Goal: Information Seeking & Learning: Learn about a topic

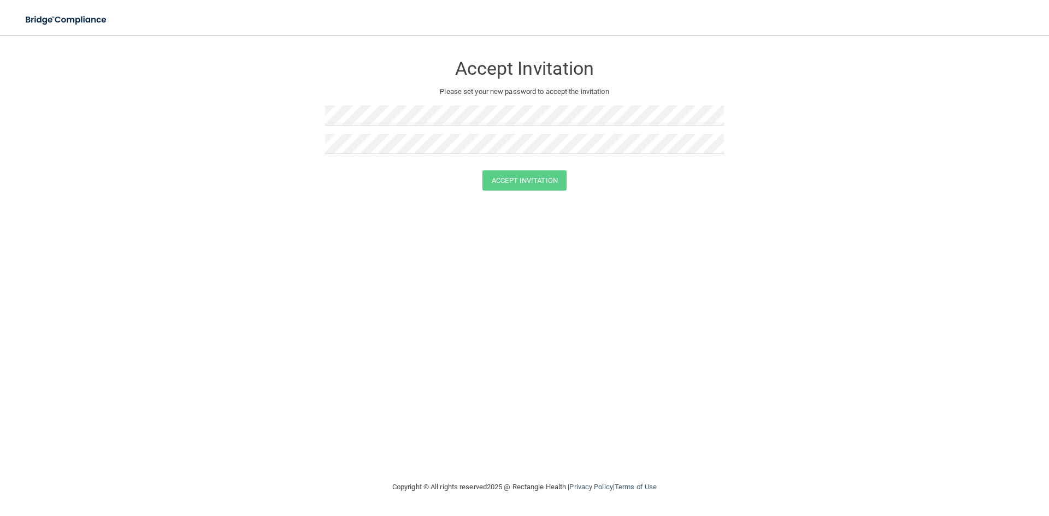
click at [240, 131] on form "Accept Invitation Please set your new password to accept the invitation Accept …" at bounding box center [524, 125] width 1005 height 158
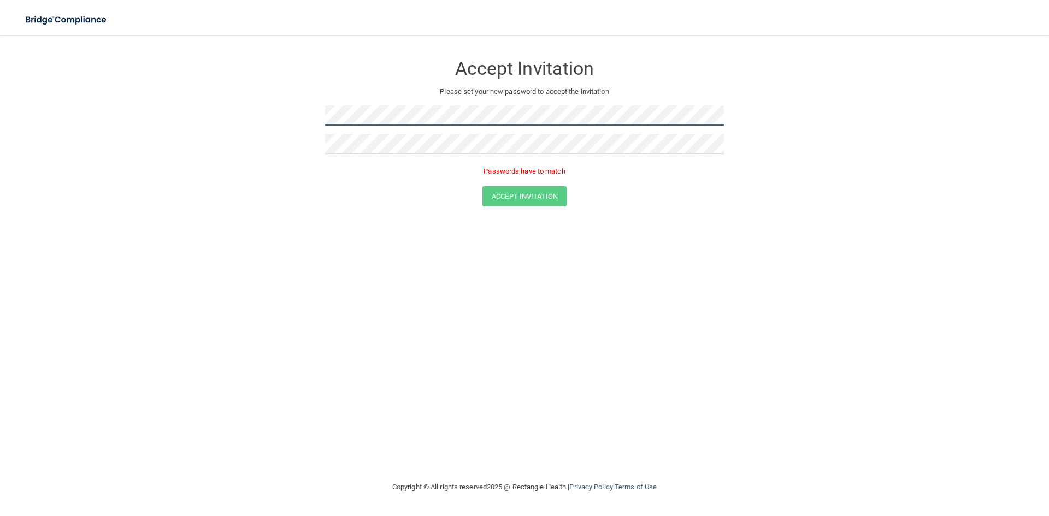
click at [309, 120] on form "Accept Invitation Please set your new password to accept the invitation Passwor…" at bounding box center [524, 133] width 1005 height 174
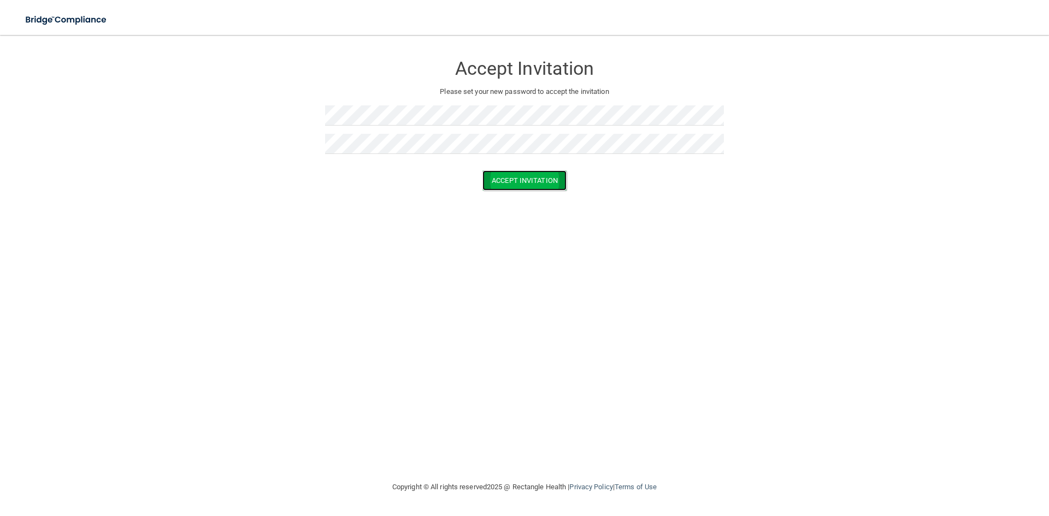
click at [517, 186] on button "Accept Invitation" at bounding box center [524, 180] width 84 height 20
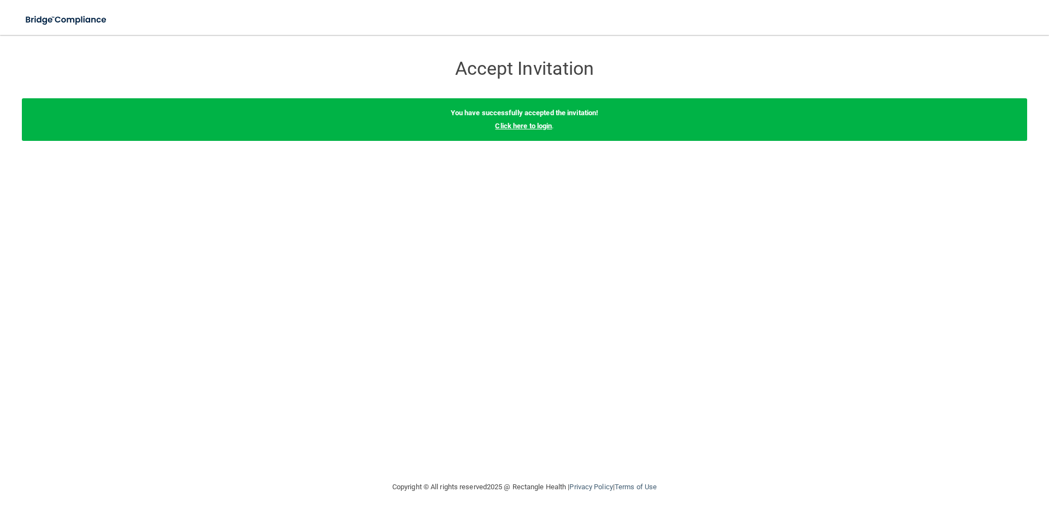
click at [533, 125] on link "Click here to login" at bounding box center [523, 126] width 57 height 8
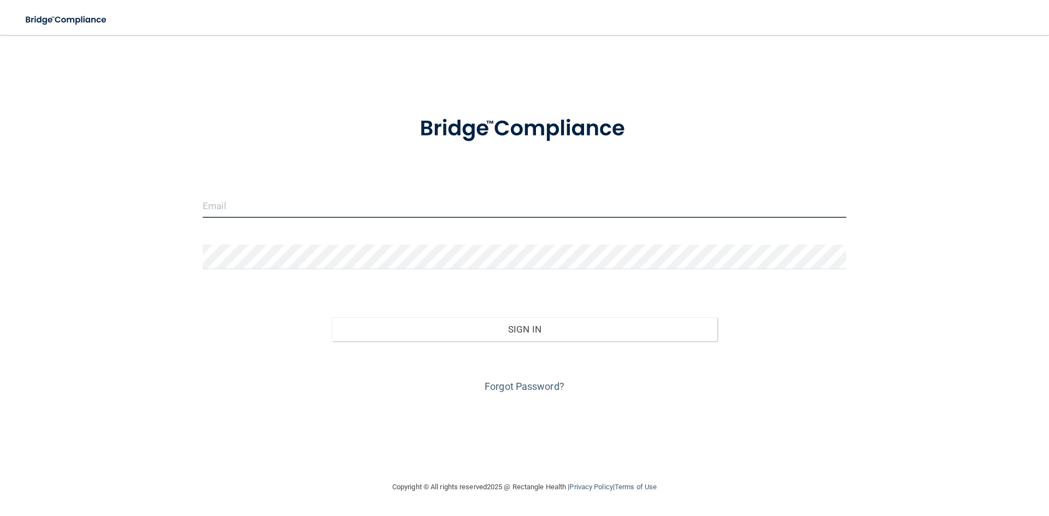
type input "[EMAIL_ADDRESS][DOMAIN_NAME]"
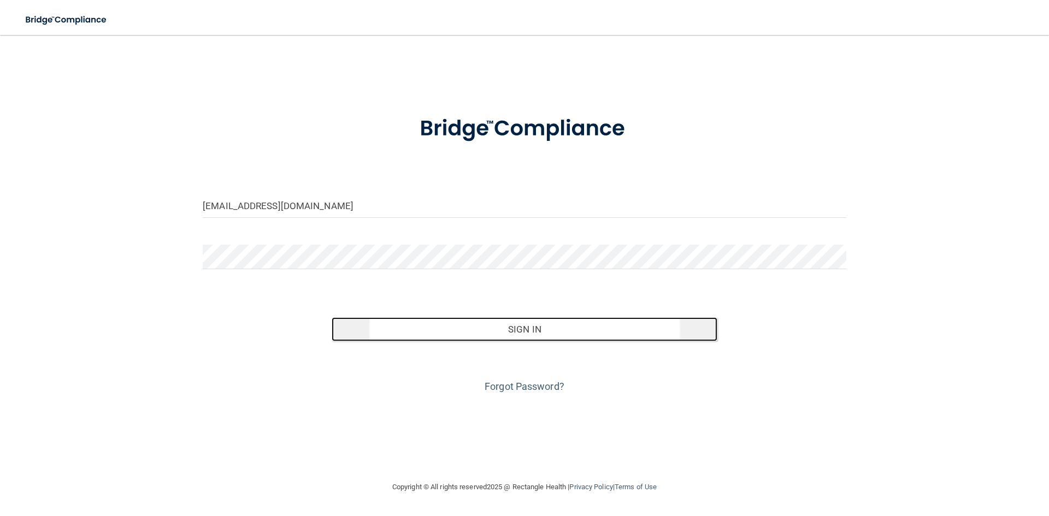
click at [542, 330] on button "Sign In" at bounding box center [525, 329] width 386 height 24
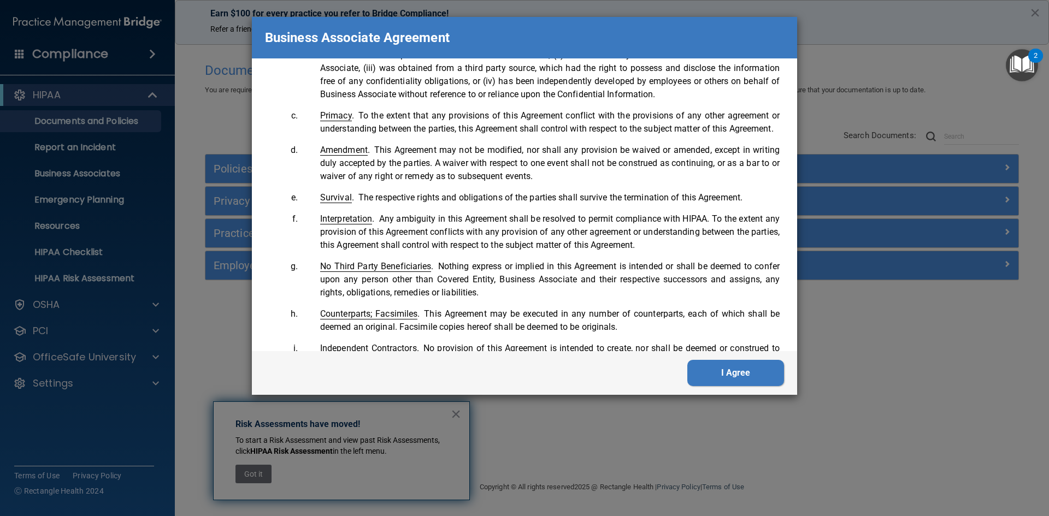
scroll to position [1954, 0]
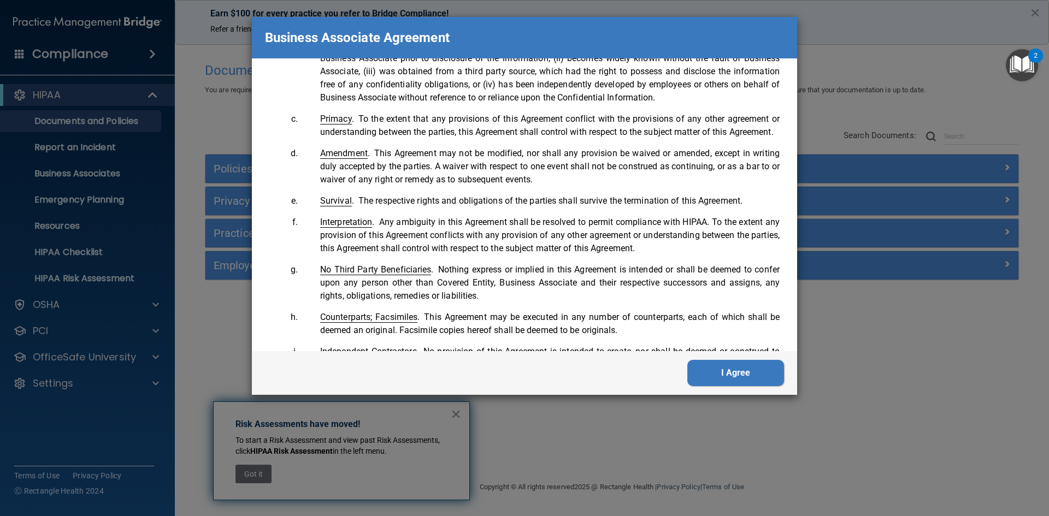
click at [704, 373] on button "I Agree" at bounding box center [735, 373] width 97 height 26
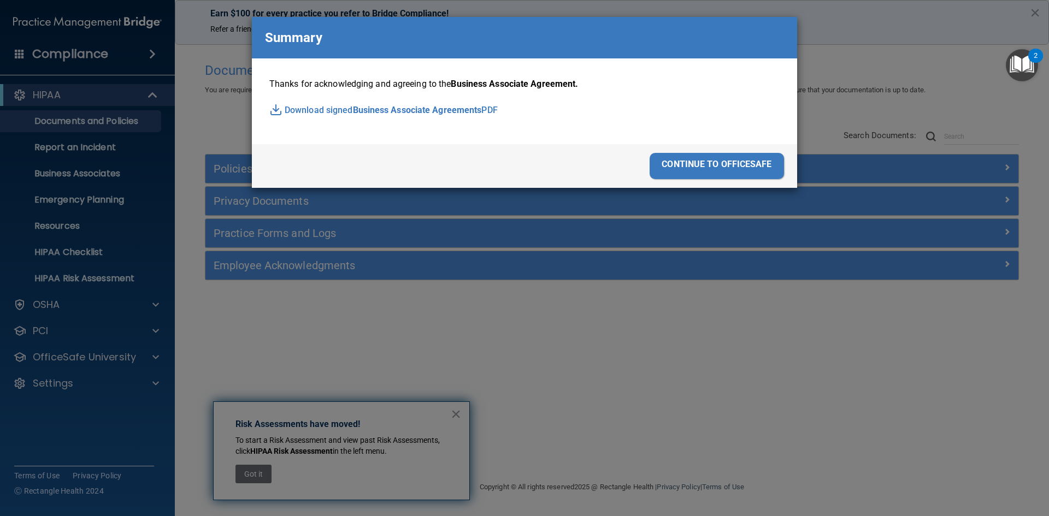
click at [719, 164] on div "continue to officesafe" at bounding box center [716, 166] width 134 height 26
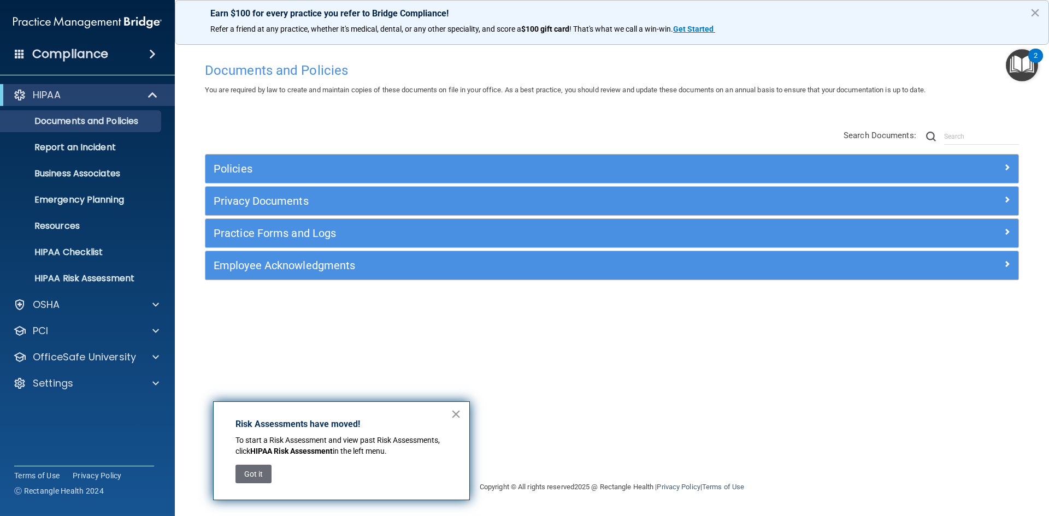
click at [457, 414] on button "×" at bounding box center [456, 413] width 10 height 17
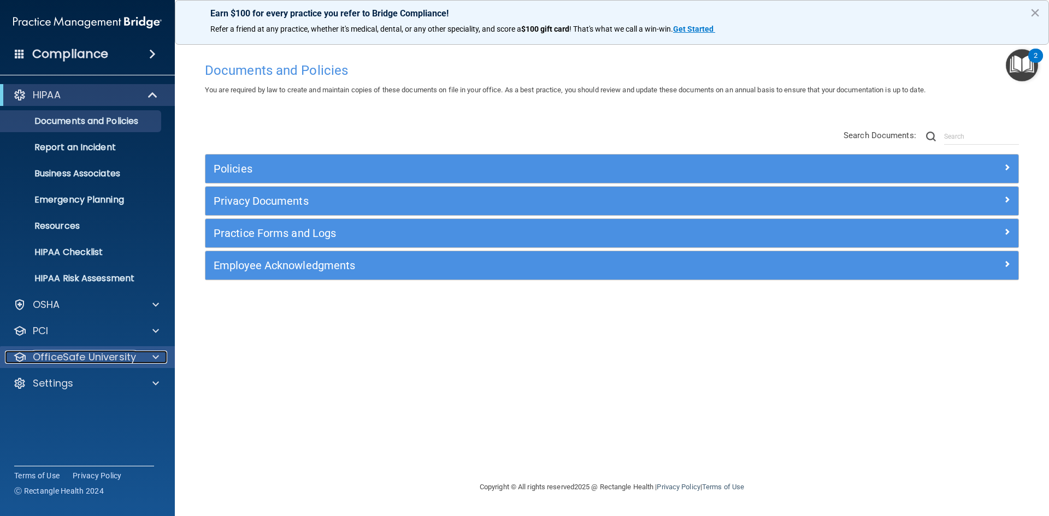
click at [153, 355] on span at bounding box center [155, 357] width 7 height 13
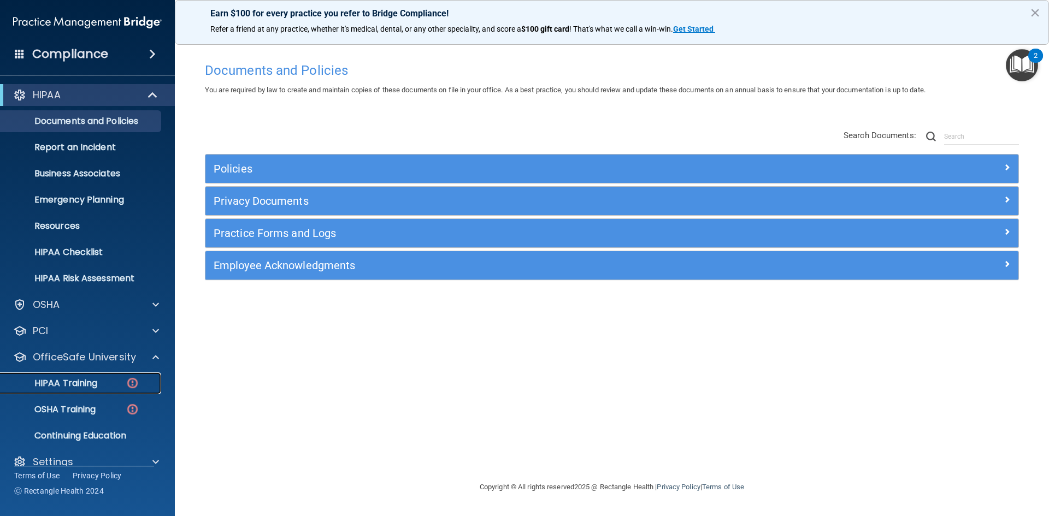
click at [85, 382] on p "HIPAA Training" at bounding box center [52, 383] width 90 height 11
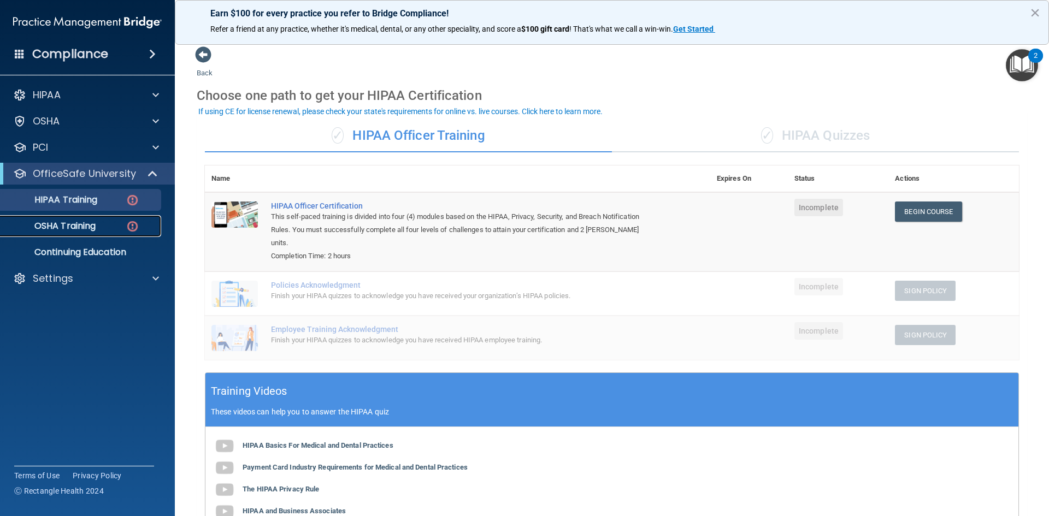
click at [62, 226] on p "OSHA Training" at bounding box center [51, 226] width 88 height 11
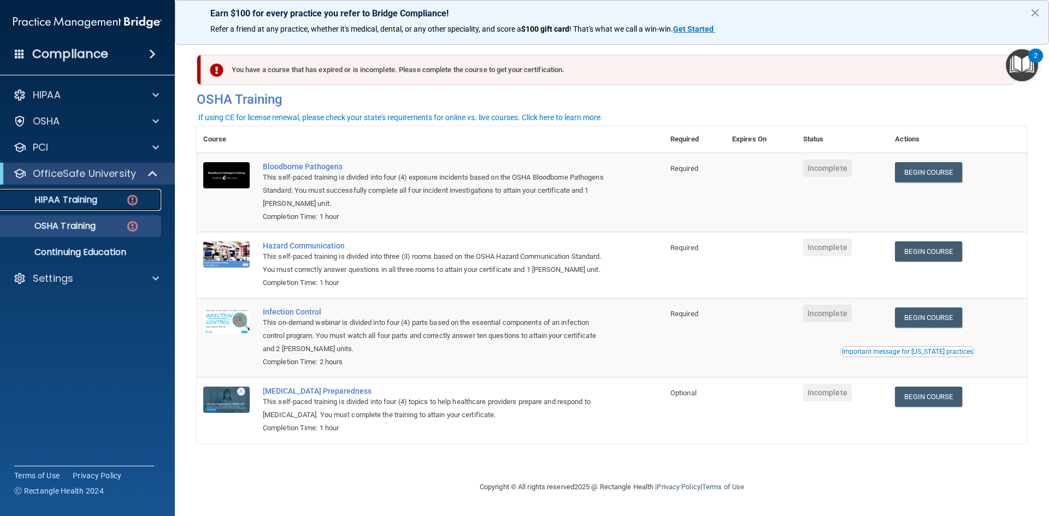
click at [96, 200] on p "HIPAA Training" at bounding box center [52, 199] width 90 height 11
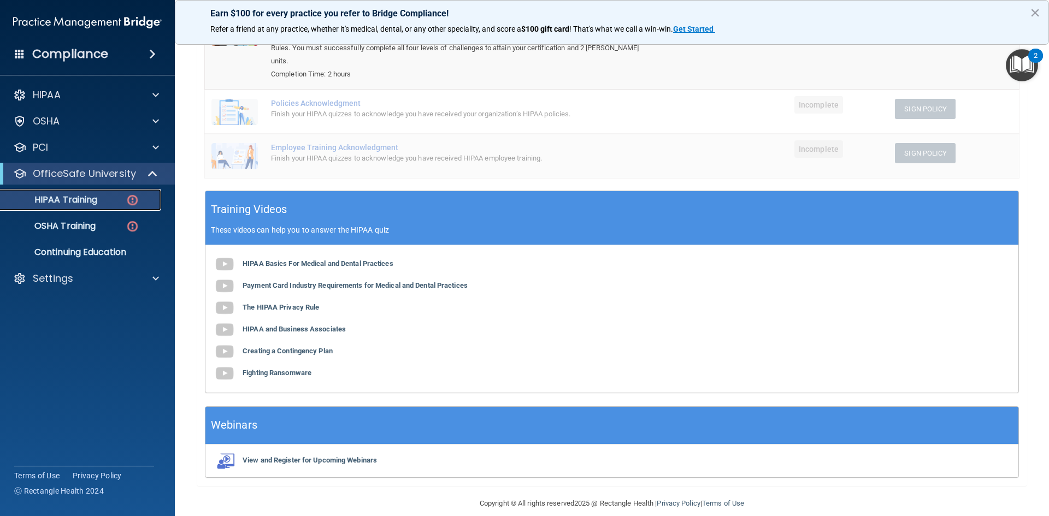
scroll to position [183, 0]
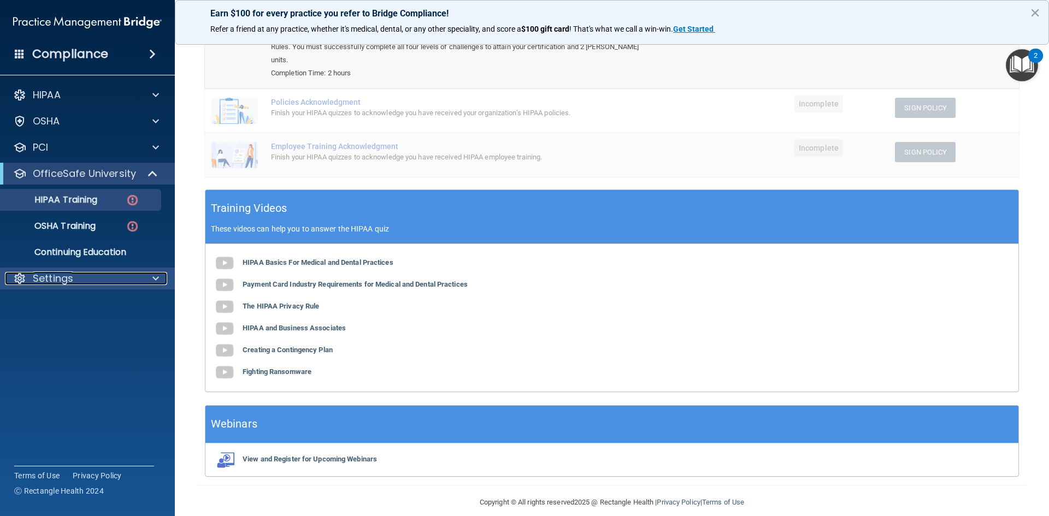
click at [152, 279] on div at bounding box center [153, 278] width 27 height 13
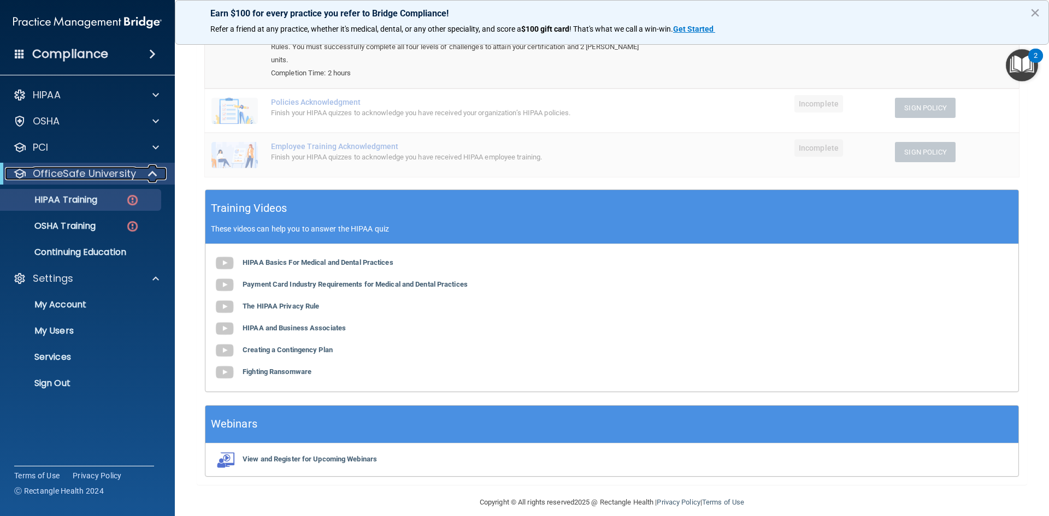
click at [133, 174] on p "OfficeSafe University" at bounding box center [84, 173] width 103 height 13
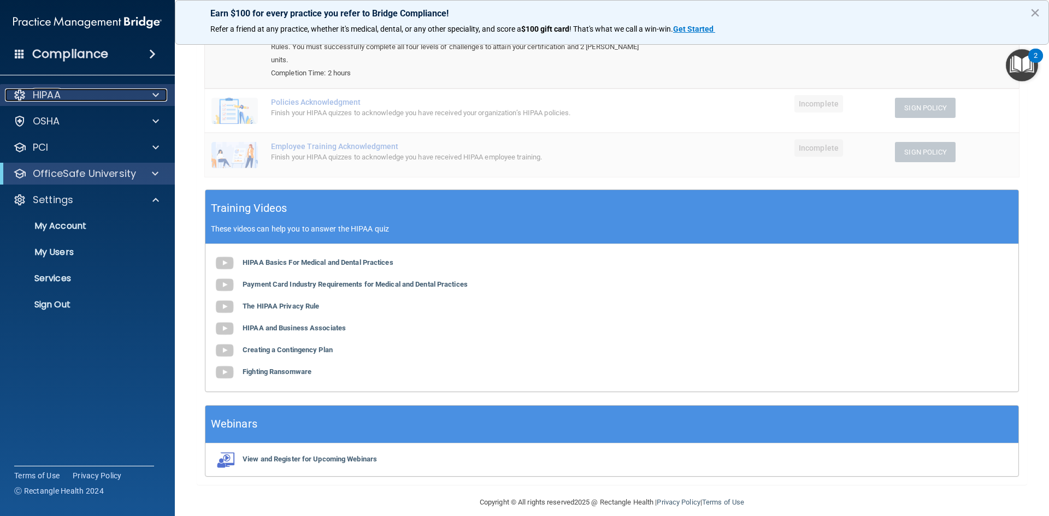
click at [131, 98] on div "HIPAA" at bounding box center [72, 94] width 135 height 13
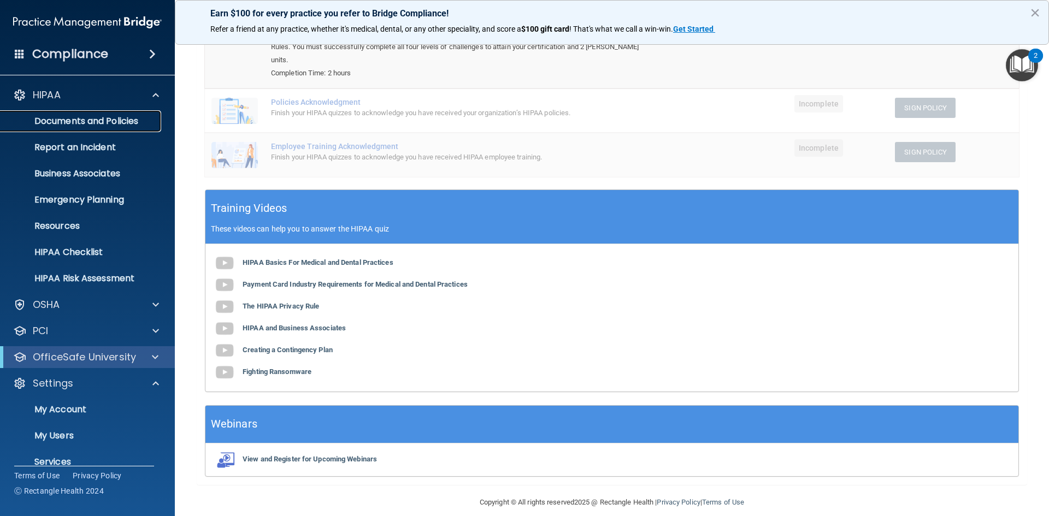
click at [121, 121] on p "Documents and Policies" at bounding box center [81, 121] width 149 height 11
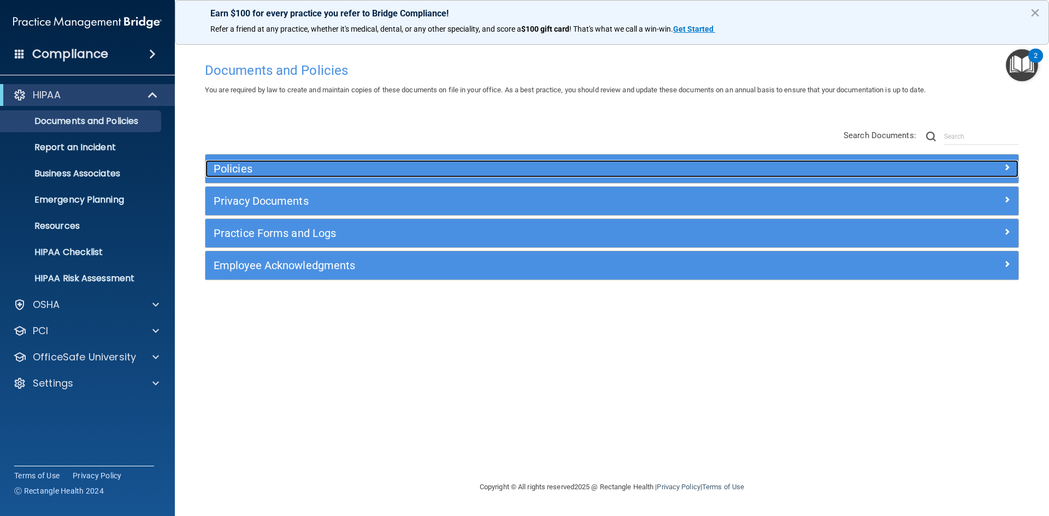
click at [236, 164] on h5 "Policies" at bounding box center [510, 169] width 593 height 12
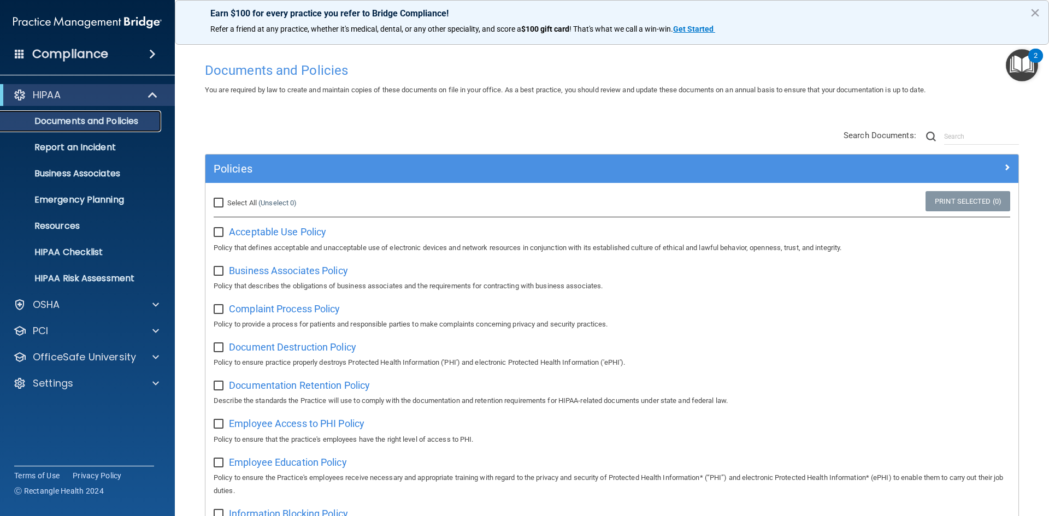
click at [60, 117] on p "Documents and Policies" at bounding box center [81, 121] width 149 height 11
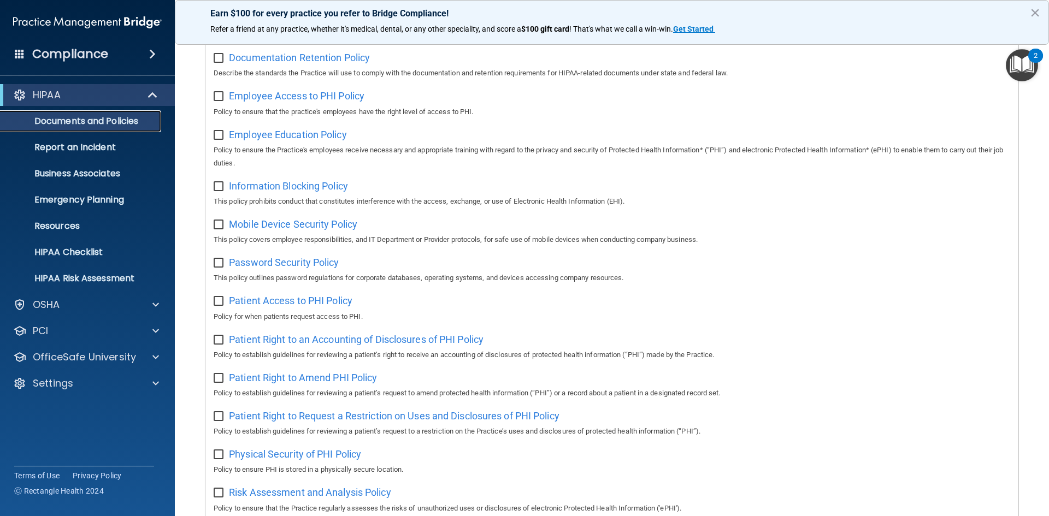
scroll to position [710, 0]
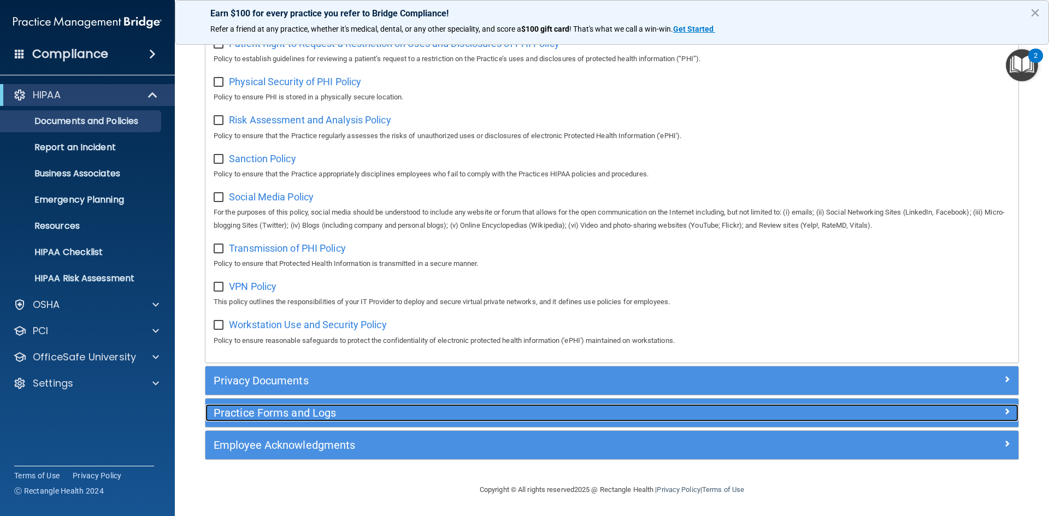
click at [309, 414] on h5 "Practice Forms and Logs" at bounding box center [510, 413] width 593 height 12
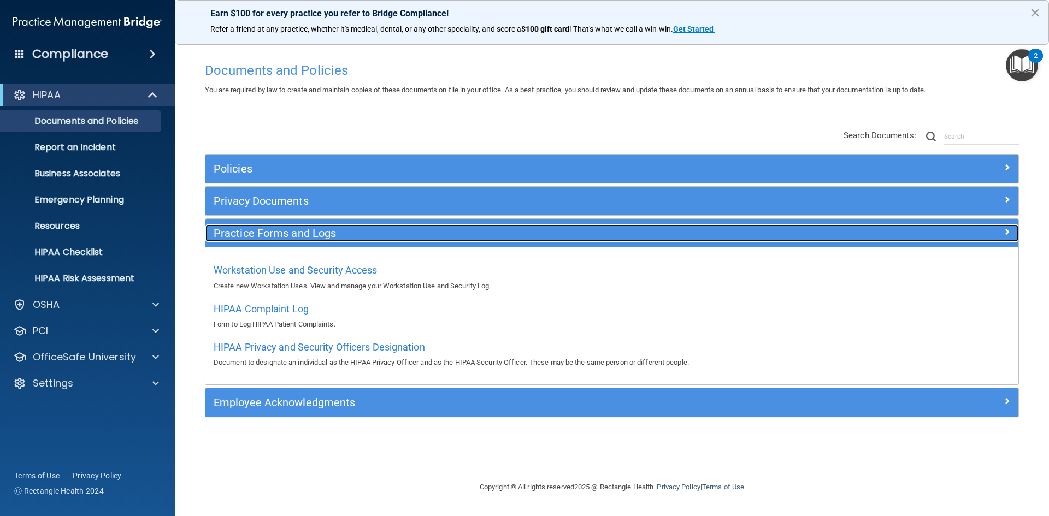
scroll to position [0, 0]
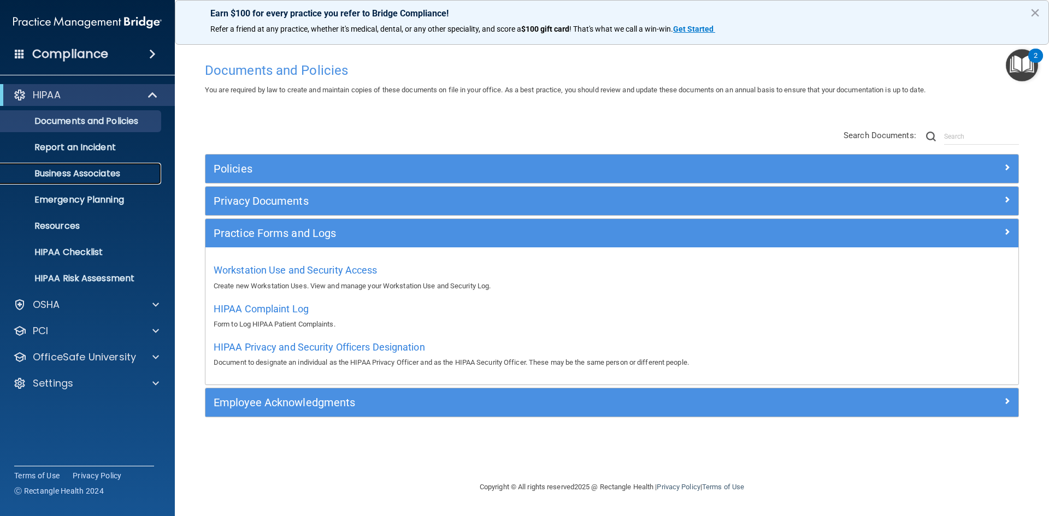
click at [84, 172] on p "Business Associates" at bounding box center [81, 173] width 149 height 11
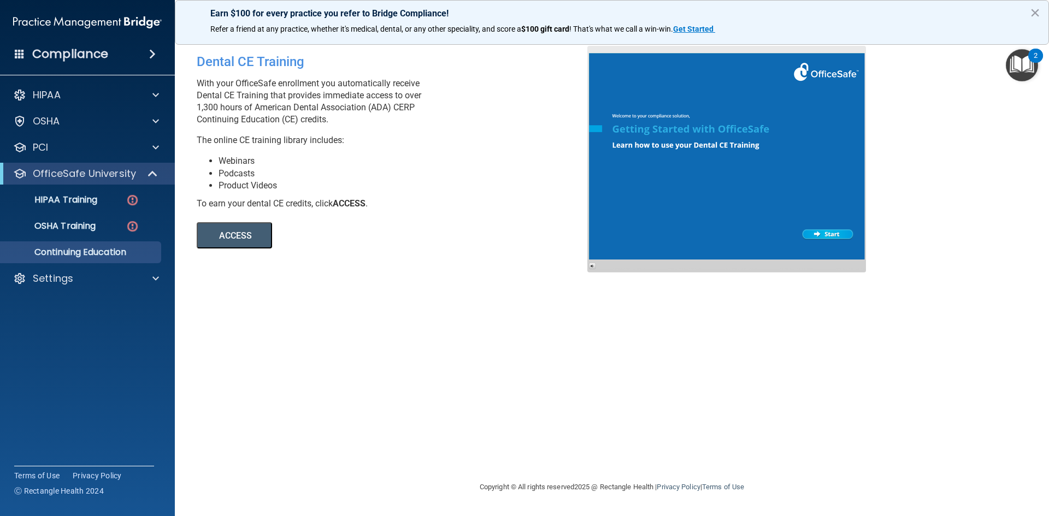
click at [219, 240] on button "ACCESS" at bounding box center [234, 235] width 75 height 26
click at [60, 20] on img at bounding box center [87, 22] width 149 height 22
click at [58, 59] on h4 "Compliance" at bounding box center [70, 53] width 76 height 15
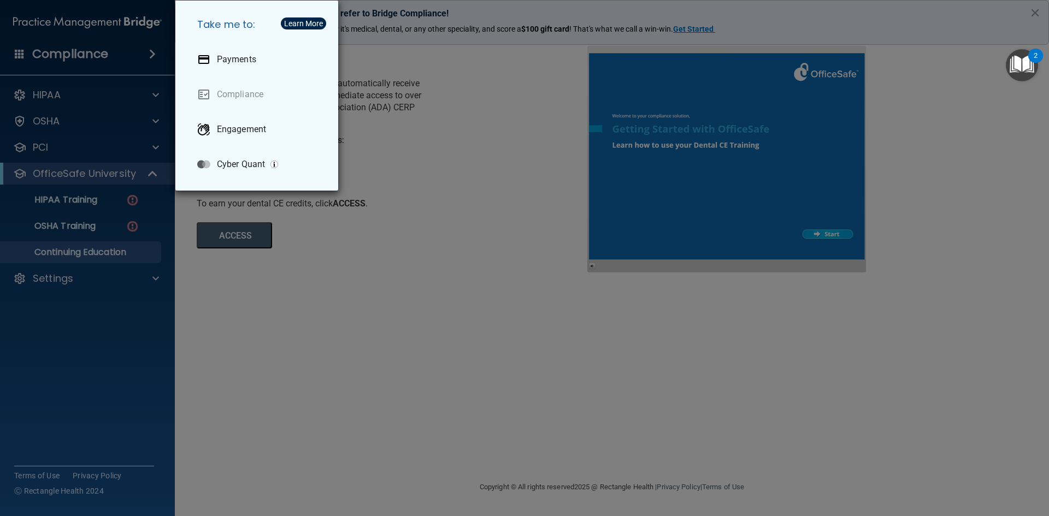
click at [477, 332] on div "Take me to: Payments Compliance Engagement Cyber Quant" at bounding box center [524, 258] width 1049 height 516
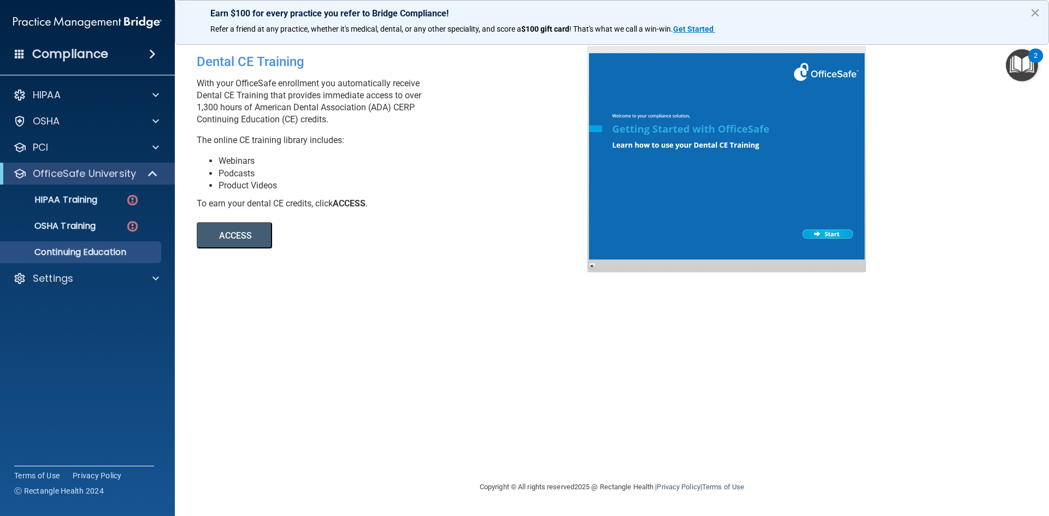
click at [56, 55] on h4 "Compliance" at bounding box center [70, 53] width 76 height 15
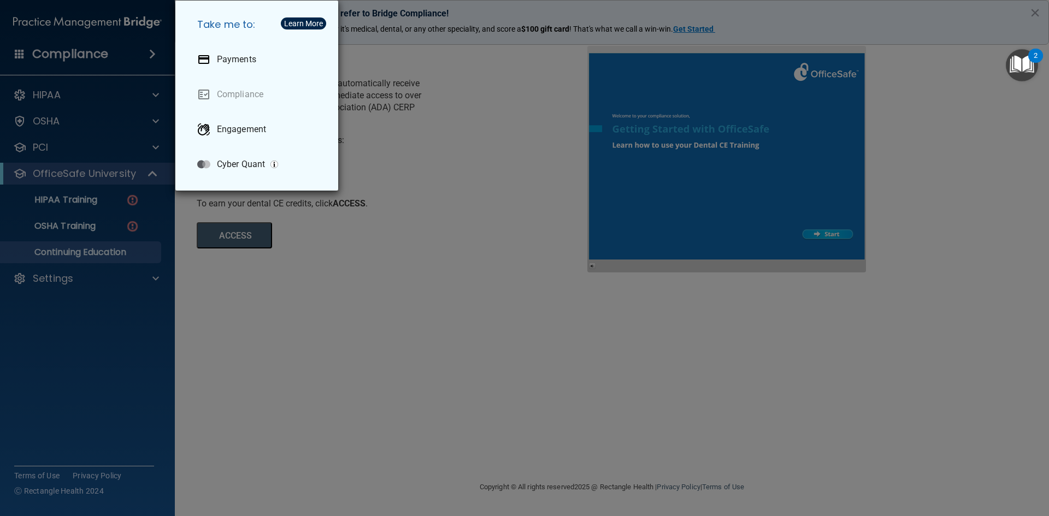
click at [53, 97] on div "Take me to: Payments Compliance Engagement Cyber Quant" at bounding box center [524, 258] width 1049 height 516
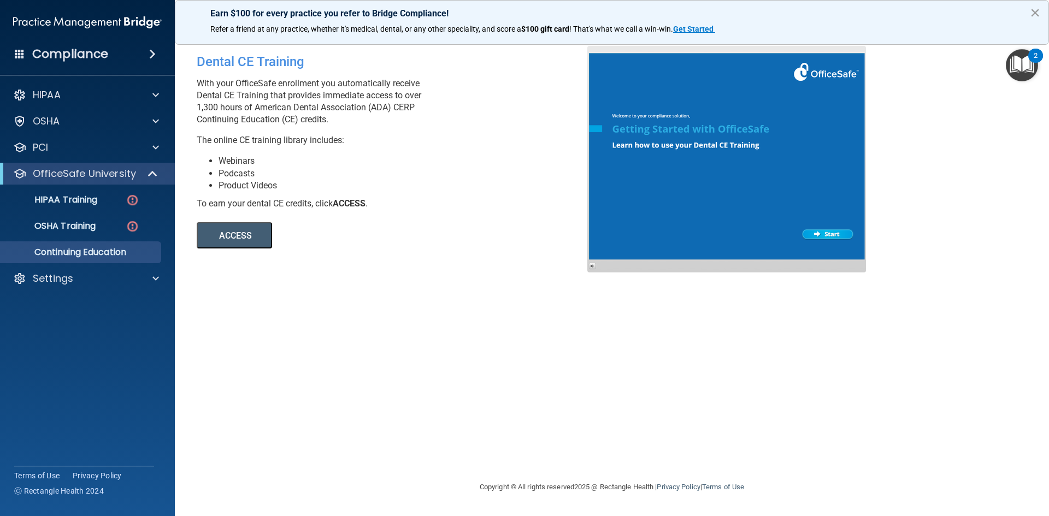
click at [1035, 9] on button "×" at bounding box center [1035, 12] width 10 height 17
